Goal: Task Accomplishment & Management: Use online tool/utility

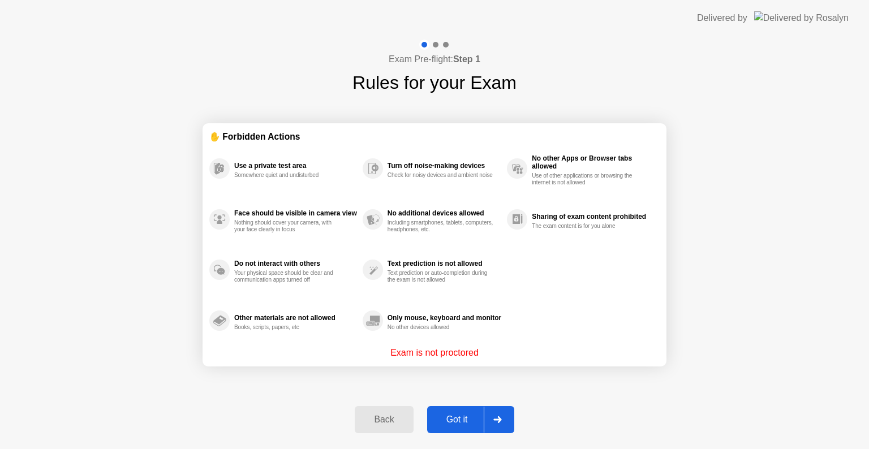
click at [462, 412] on button "Got it" at bounding box center [470, 419] width 87 height 27
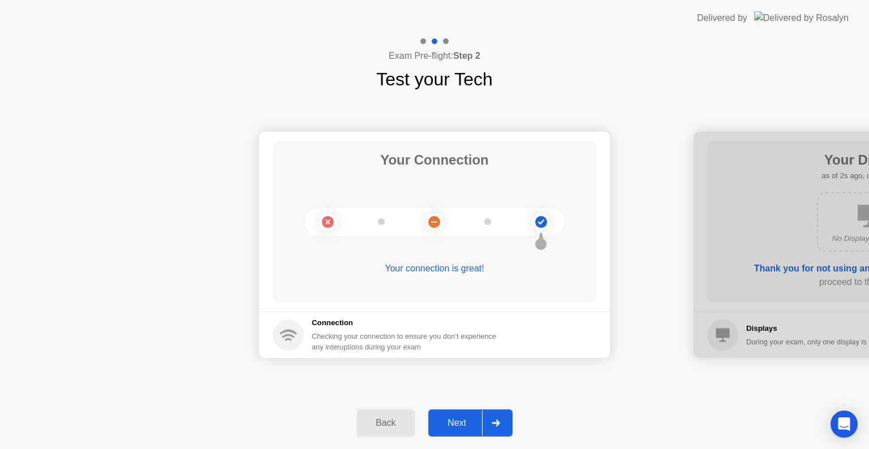
click at [452, 424] on div "Next" at bounding box center [457, 423] width 50 height 10
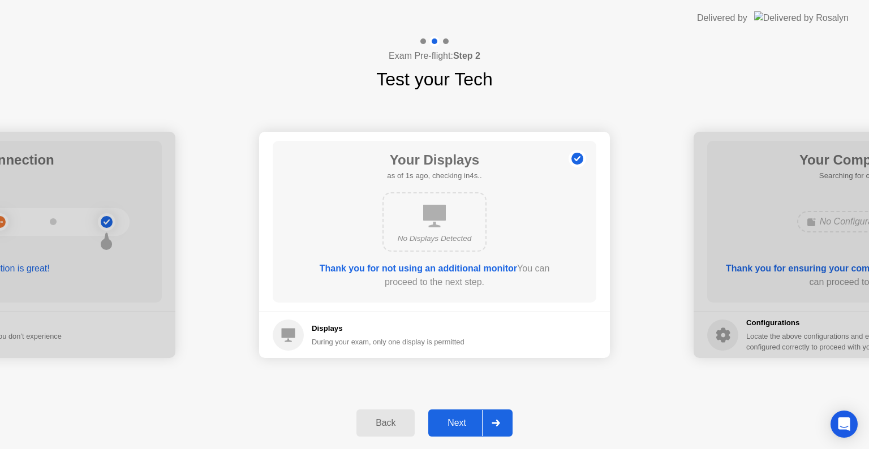
click at [452, 424] on div "Next" at bounding box center [457, 423] width 50 height 10
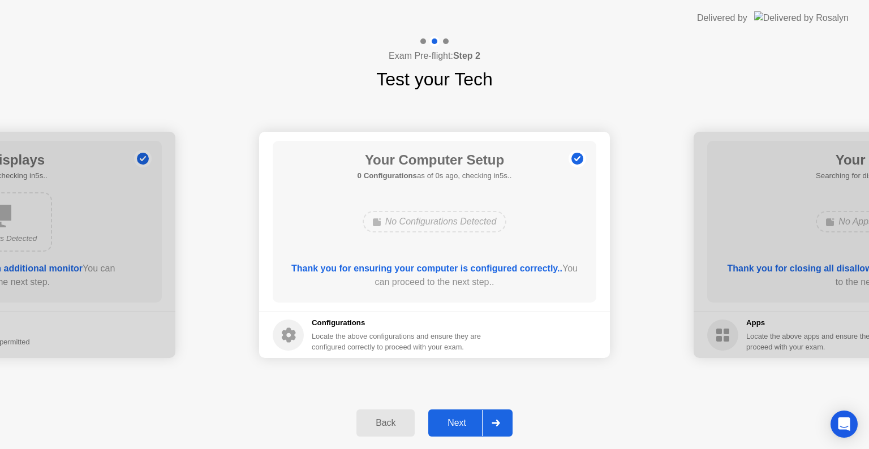
click at [469, 427] on div "Next" at bounding box center [457, 423] width 50 height 10
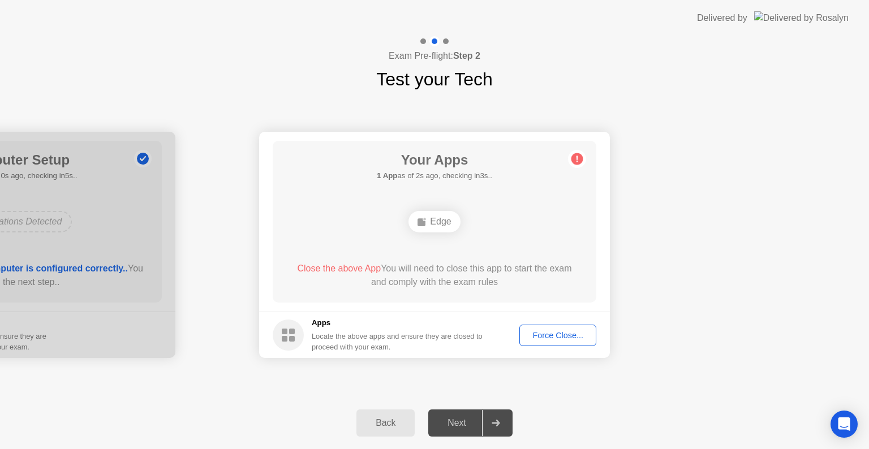
click at [561, 331] on div "Force Close..." at bounding box center [557, 335] width 69 height 9
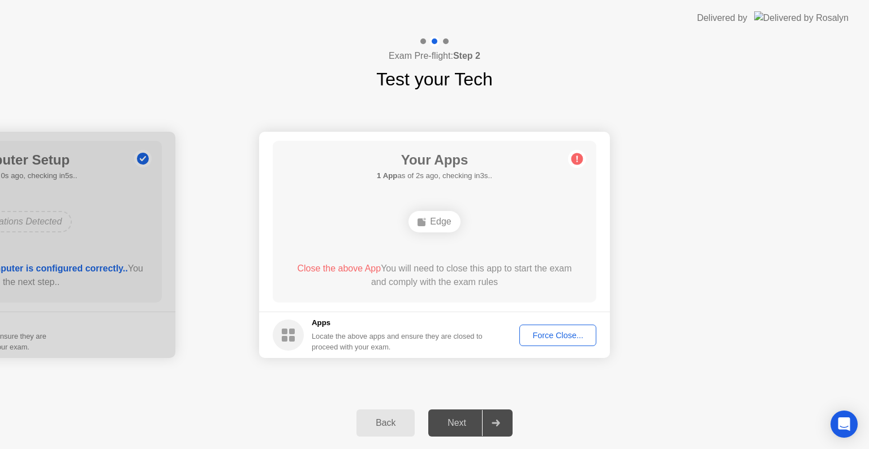
click at [542, 333] on div "Force Close..." at bounding box center [557, 335] width 69 height 9
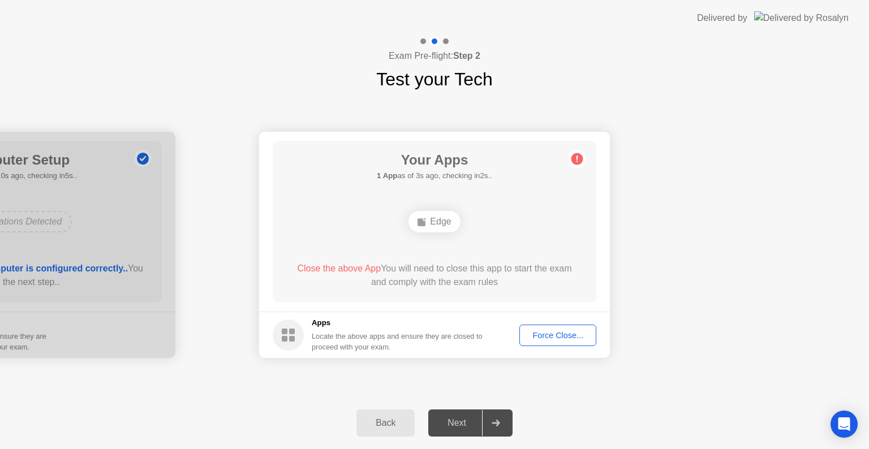
click at [555, 334] on div "Force Close..." at bounding box center [557, 335] width 69 height 9
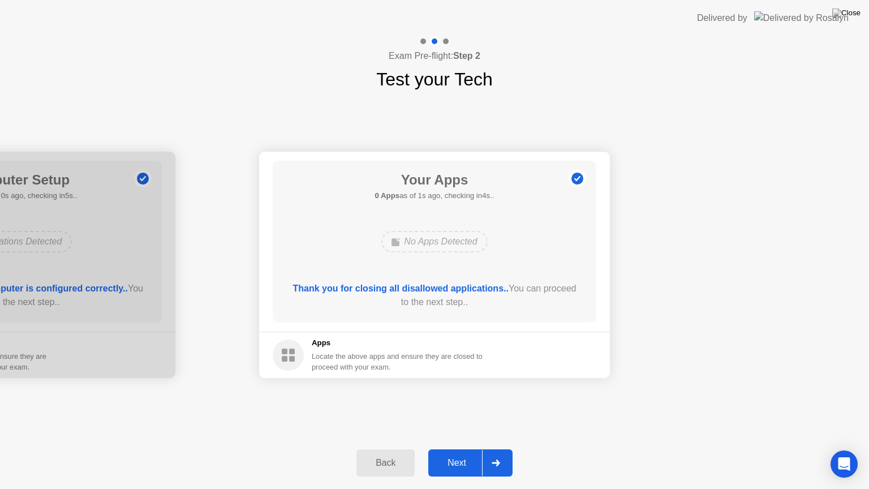
click at [450, 449] on div "Next" at bounding box center [457, 463] width 50 height 10
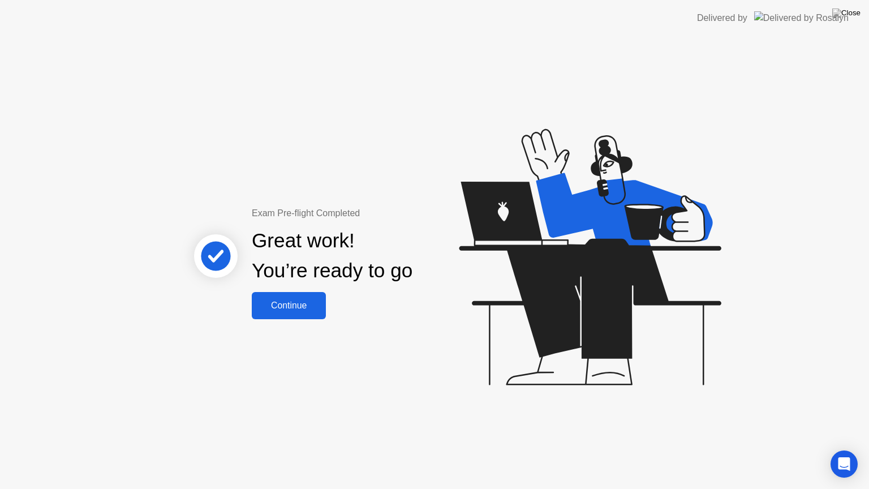
click at [306, 316] on button "Continue" at bounding box center [289, 305] width 74 height 27
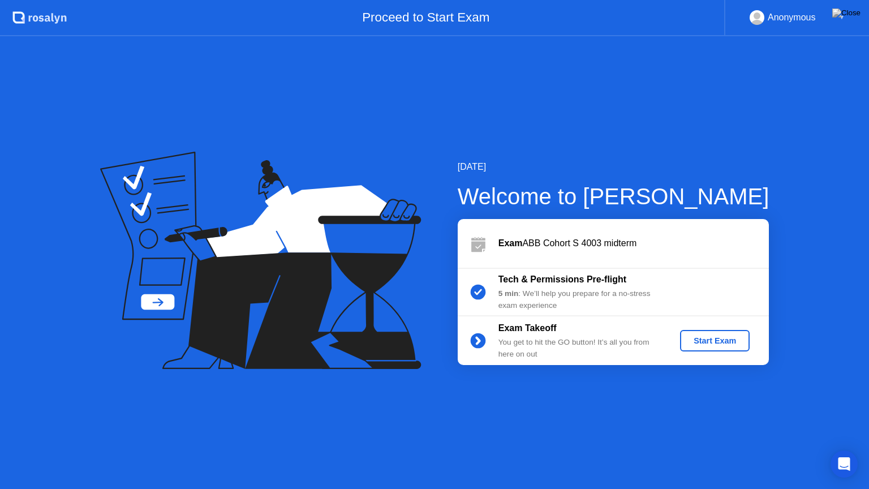
click at [700, 345] on div "Start Exam" at bounding box center [715, 340] width 61 height 9
